Goal: Task Accomplishment & Management: Complete application form

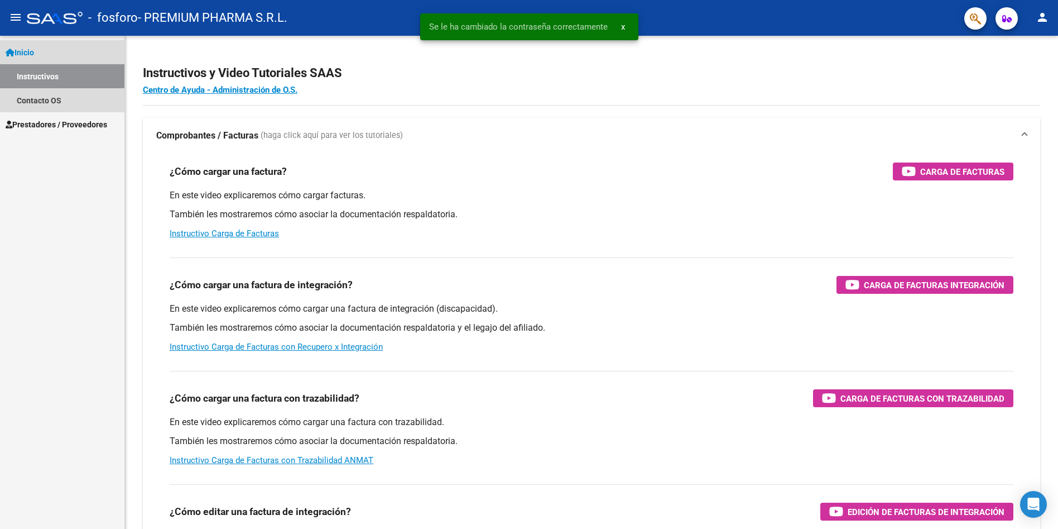
click at [30, 52] on span "Inicio" at bounding box center [20, 52] width 28 height 12
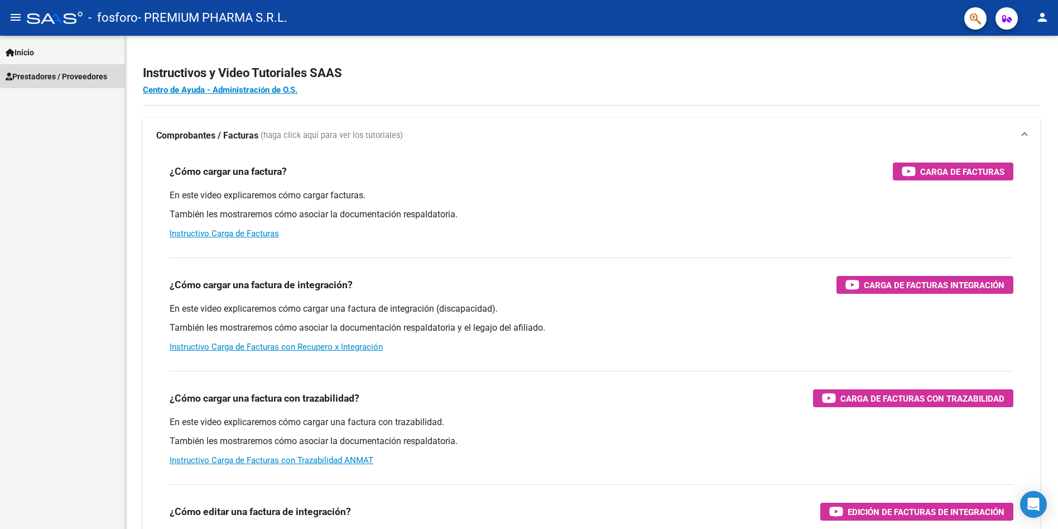
click at [42, 80] on span "Prestadores / Proveedores" at bounding box center [57, 76] width 102 height 12
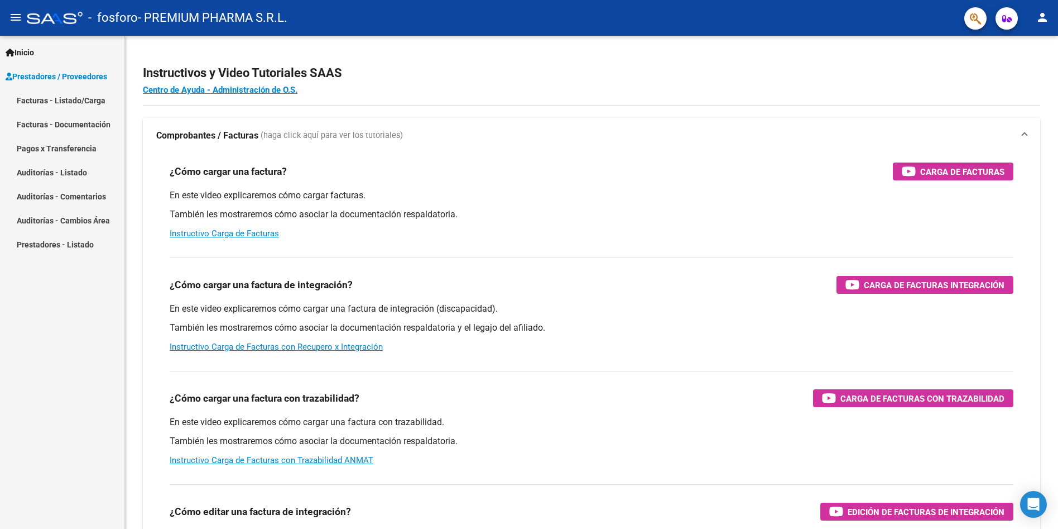
click at [73, 99] on link "Facturas - Listado/Carga" at bounding box center [62, 100] width 124 height 24
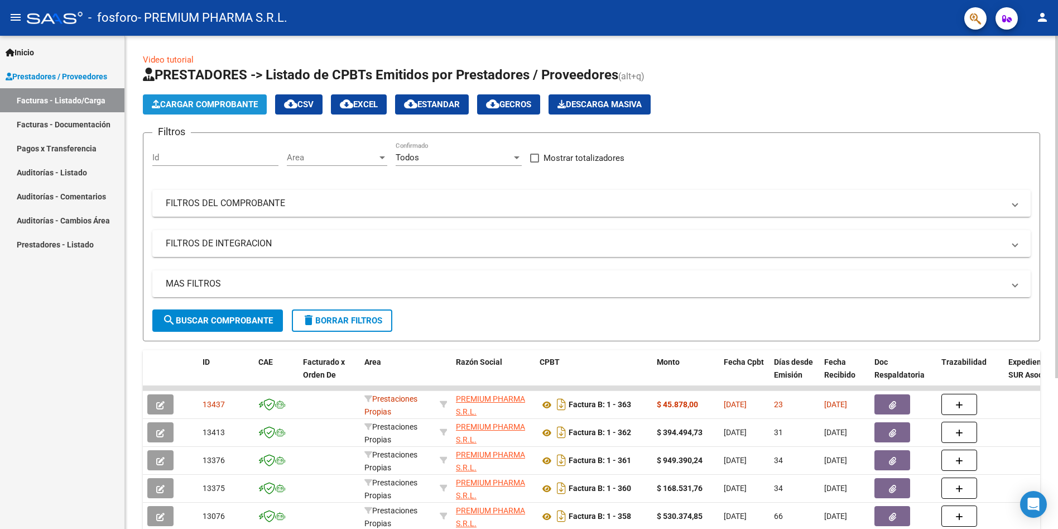
click at [184, 105] on span "Cargar Comprobante" at bounding box center [205, 104] width 106 height 10
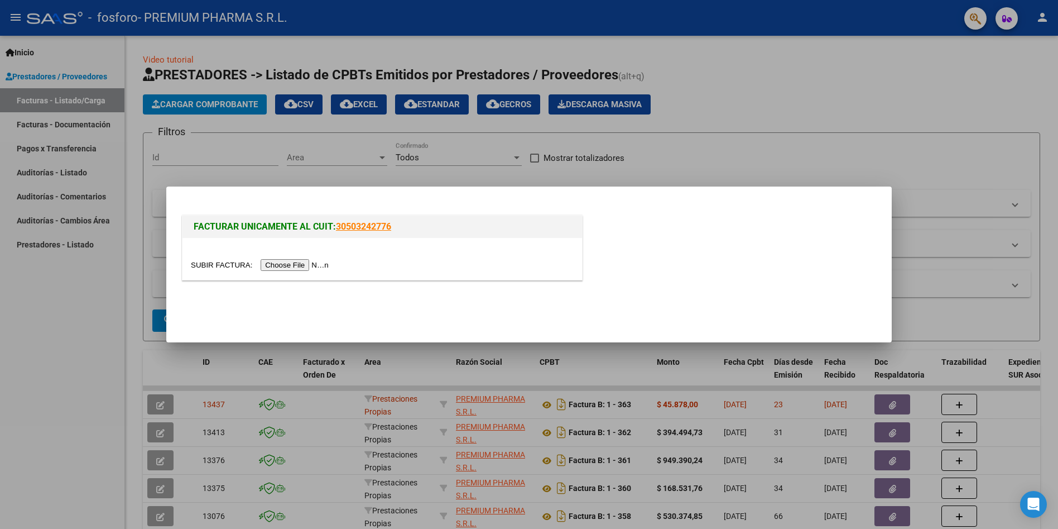
click at [285, 265] on input "file" at bounding box center [261, 265] width 141 height 12
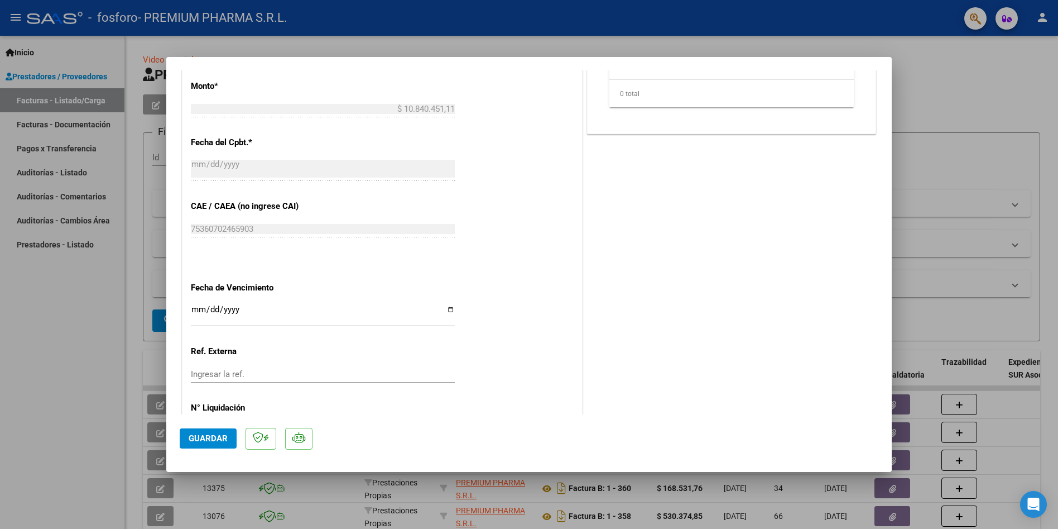
scroll to position [502, 0]
click at [250, 306] on input "Ingresar la fecha" at bounding box center [323, 313] width 264 height 18
type input "2025-10-03"
click at [205, 441] on span "Guardar" at bounding box center [208, 438] width 39 height 10
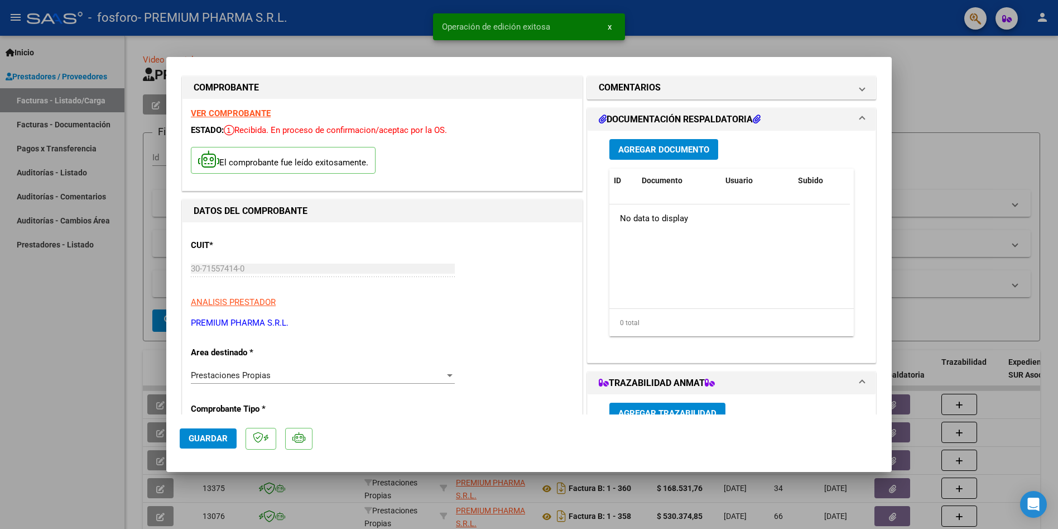
scroll to position [0, 0]
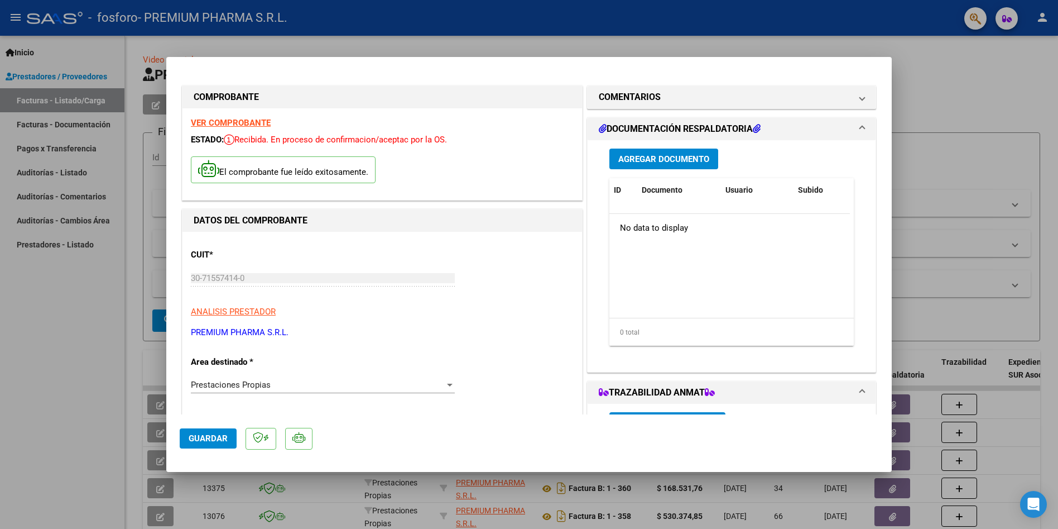
click at [669, 164] on button "Agregar Documento" at bounding box center [663, 158] width 109 height 21
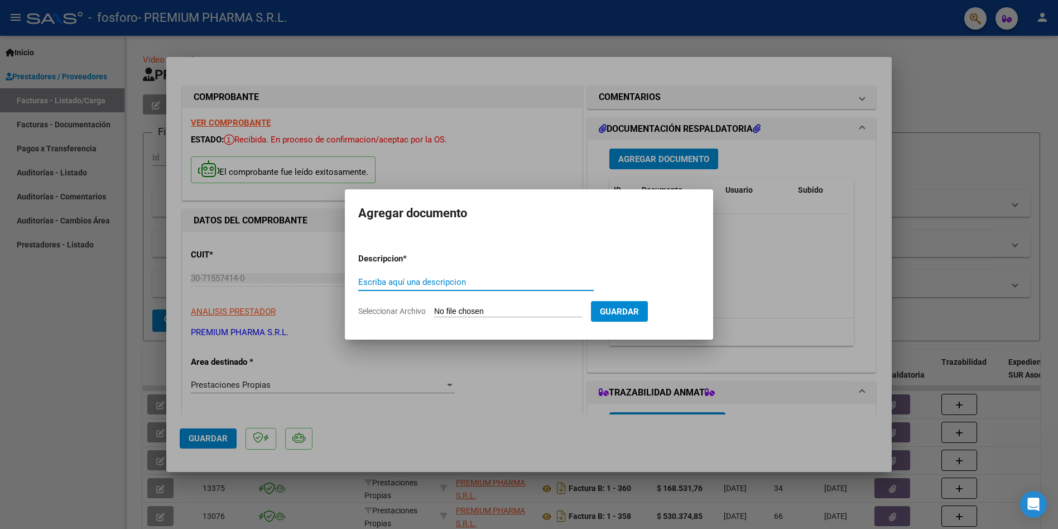
click at [434, 282] on input "Escriba aquí una descripcion" at bounding box center [476, 282] width 236 height 10
click at [401, 281] on input "Escriba aquí una descripcion" at bounding box center [476, 282] width 236 height 10
type input "Remitos"
click at [466, 309] on input "Seleccionar Archivo" at bounding box center [508, 311] width 148 height 11
type input "C:\fakepath\Viera.pdf"
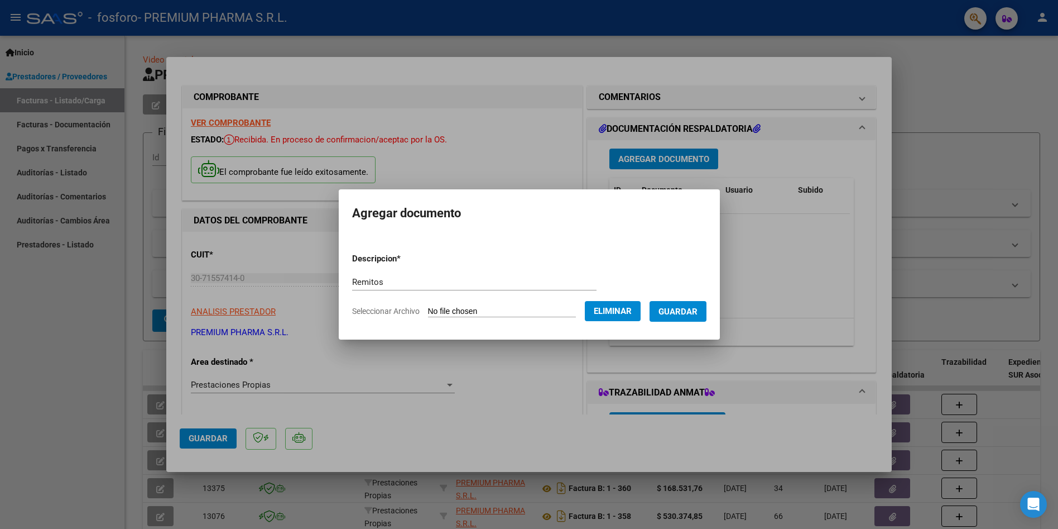
click at [687, 313] on span "Guardar" at bounding box center [678, 311] width 39 height 10
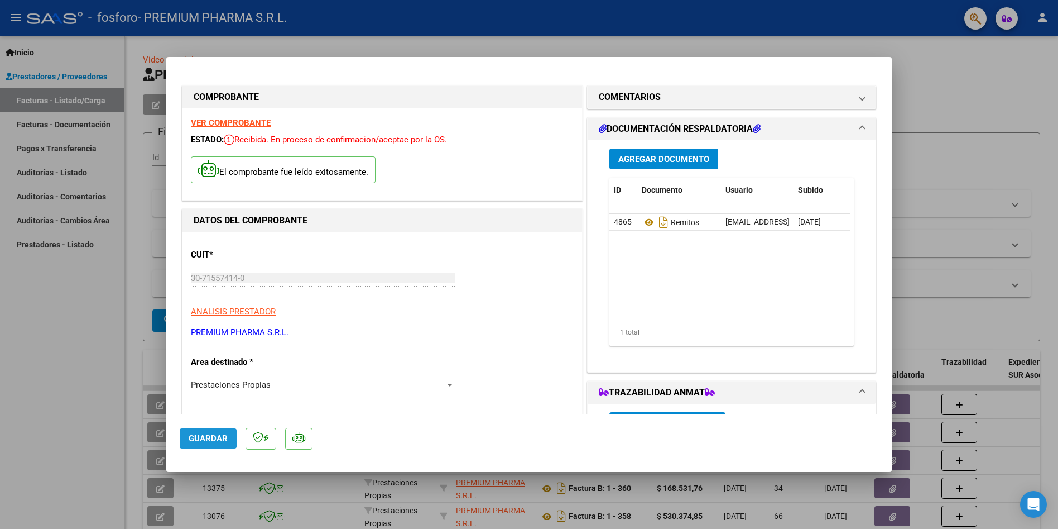
click at [201, 436] on span "Guardar" at bounding box center [208, 438] width 39 height 10
click at [206, 438] on span "Guardar" at bounding box center [208, 438] width 39 height 10
click at [610, 23] on span "x" at bounding box center [610, 27] width 4 height 10
click at [959, 79] on div at bounding box center [529, 264] width 1058 height 529
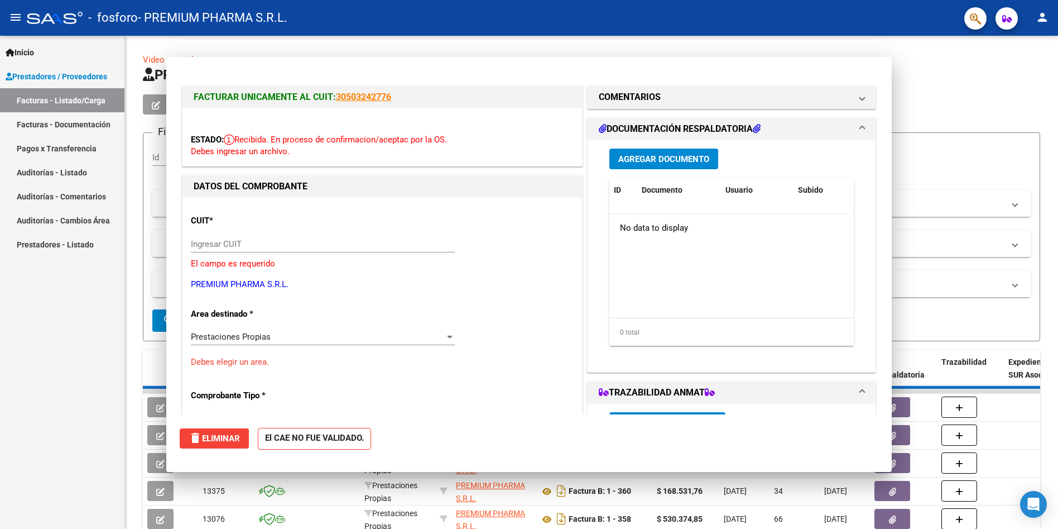
type input "$ 0,00"
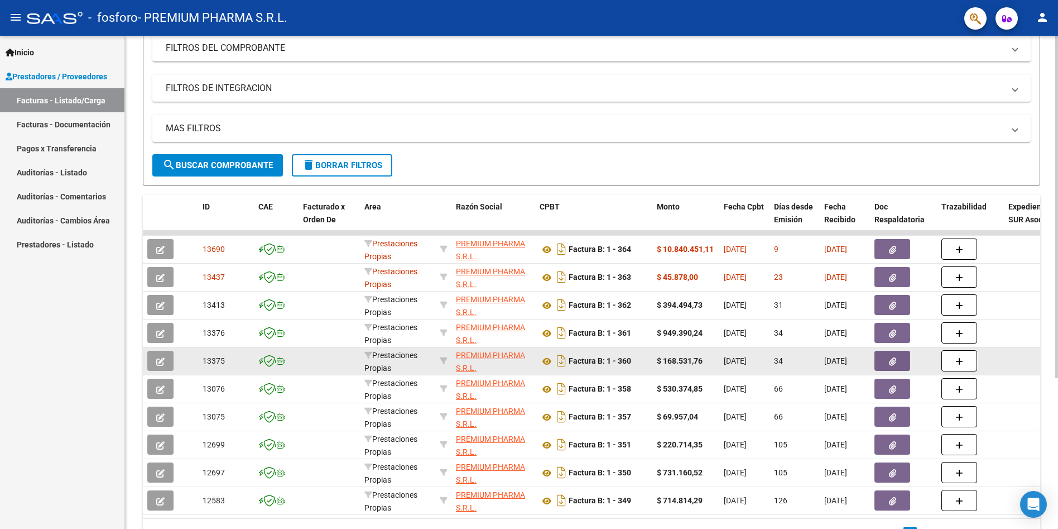
scroll to position [167, 0]
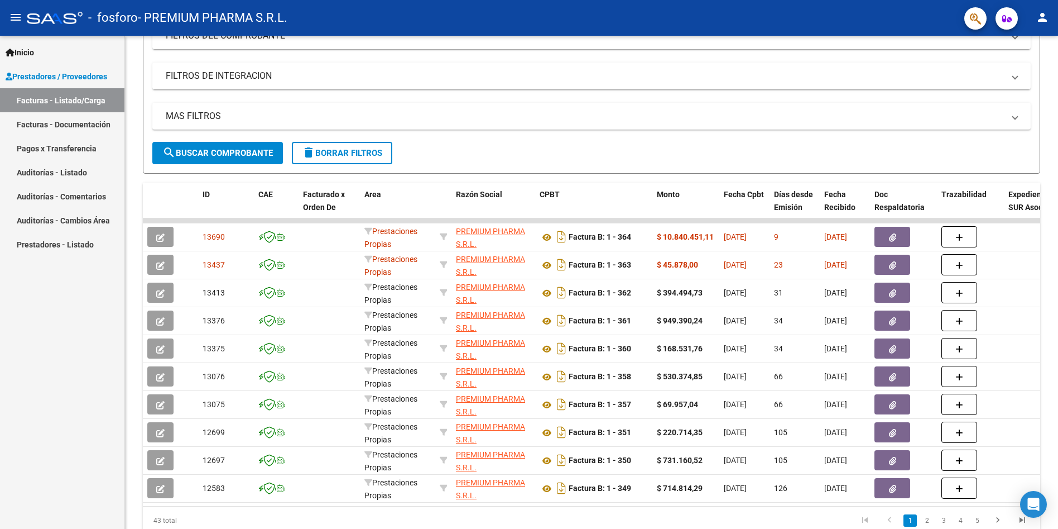
click at [1040, 19] on mat-icon "person" at bounding box center [1042, 17] width 13 height 13
click at [1028, 76] on button "exit_to_app Salir" at bounding box center [1020, 73] width 68 height 27
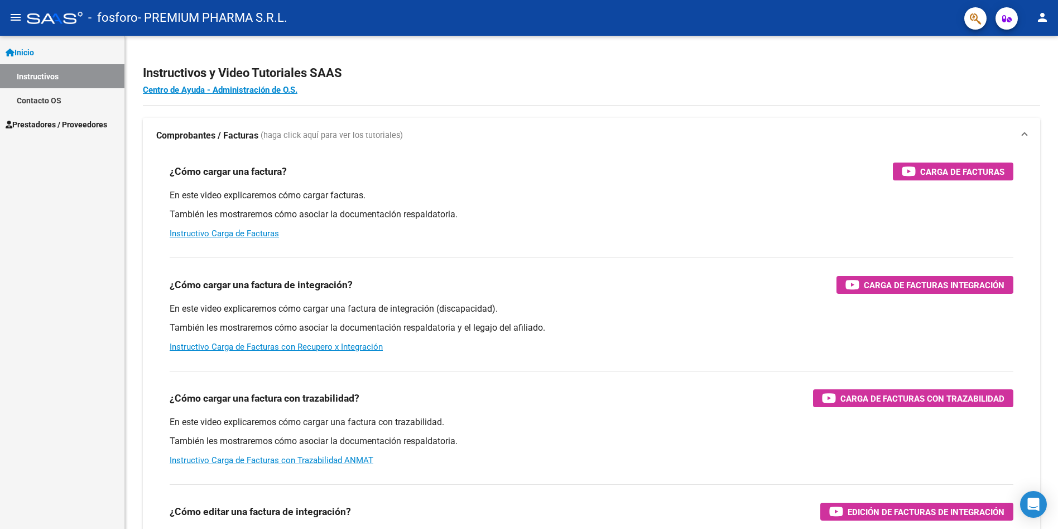
click at [1040, 20] on mat-icon "person" at bounding box center [1042, 17] width 13 height 13
click at [1020, 74] on button "exit_to_app Salir" at bounding box center [1020, 73] width 68 height 27
